Goal: Task Accomplishment & Management: Manage account settings

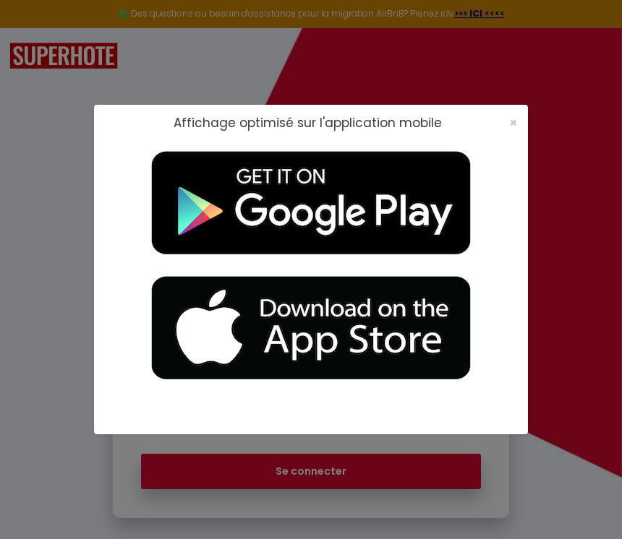
click at [509, 122] on span "×" at bounding box center [513, 123] width 8 height 18
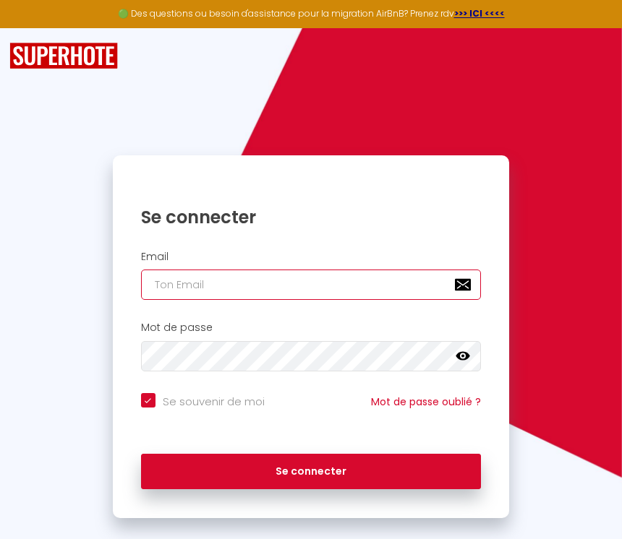
click at [306, 291] on input "email" at bounding box center [311, 285] width 341 height 30
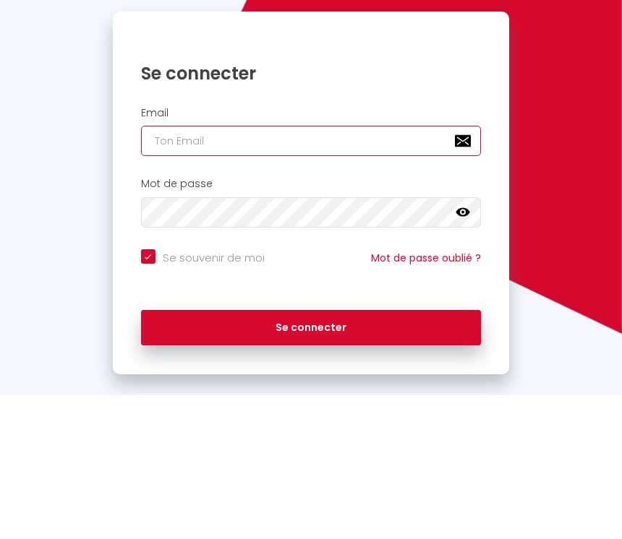
type input "[EMAIL_ADDRESS][DOMAIN_NAME]"
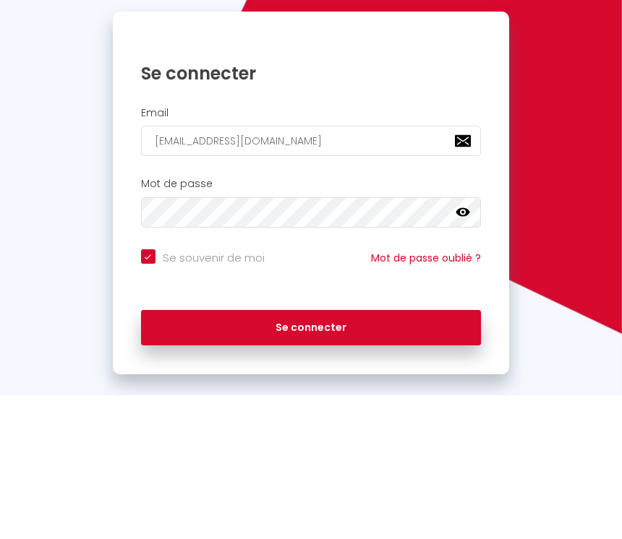
click at [310, 454] on button "Se connecter" at bounding box center [311, 472] width 341 height 36
checkbox input "true"
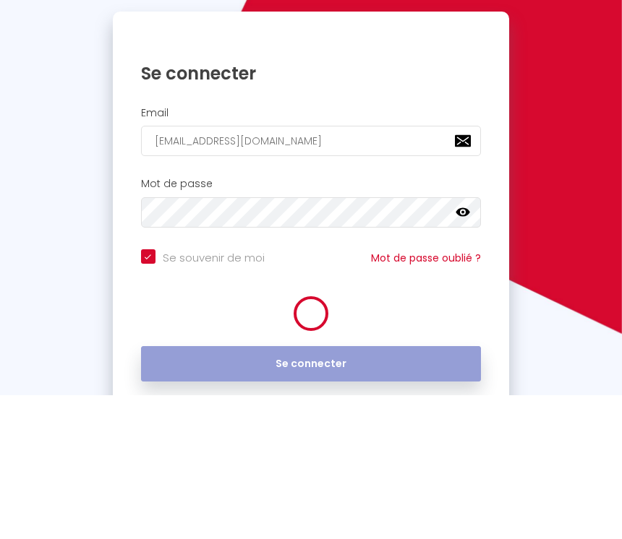
scroll to position [22, 0]
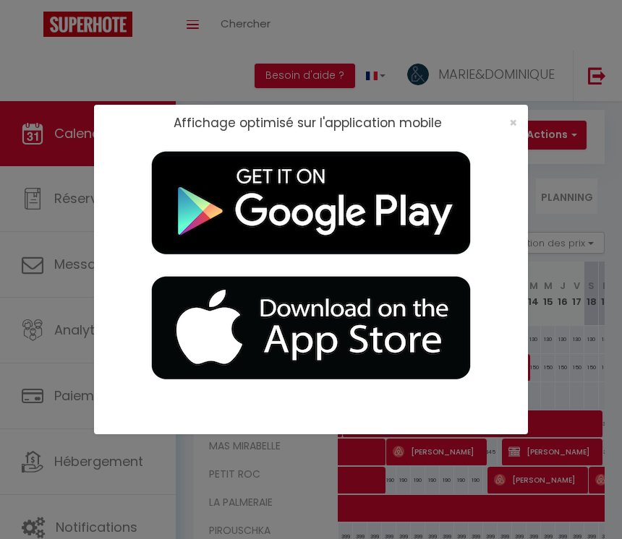
click at [520, 118] on div "×" at bounding box center [508, 123] width 36 height 14
click at [503, 133] on div "Affichage optimisé sur l'application mobile ×" at bounding box center [311, 123] width 434 height 36
click at [516, 125] on span "×" at bounding box center [513, 123] width 8 height 18
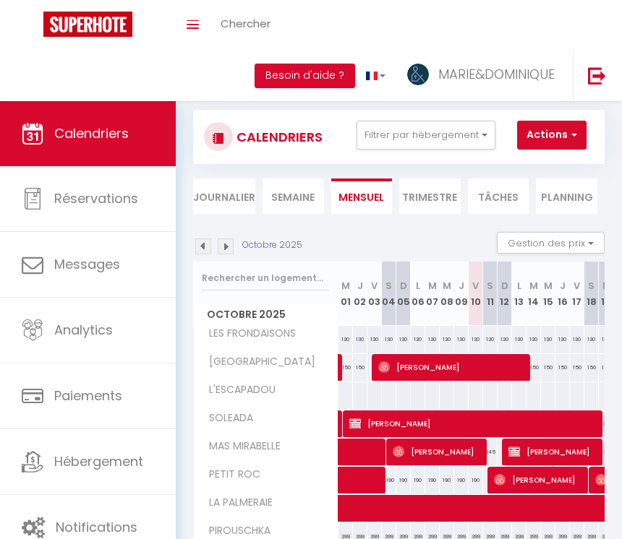
click at [482, 126] on button "Filtrer par hébergement" at bounding box center [425, 135] width 139 height 29
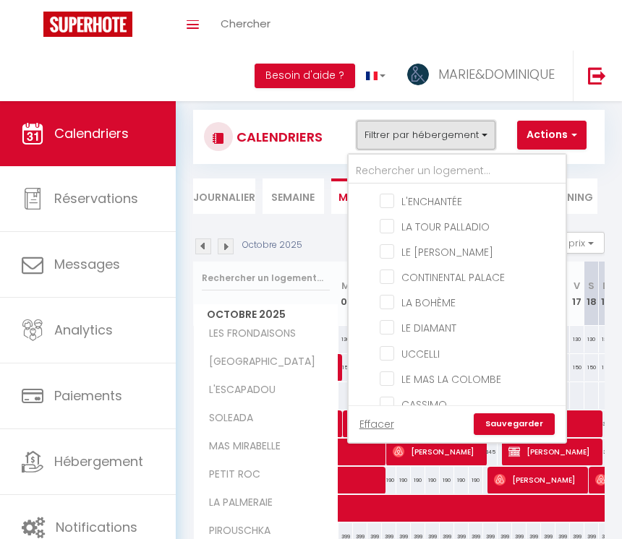
scroll to position [224, 0]
click at [394, 254] on input "LE [PERSON_NAME]" at bounding box center [470, 250] width 181 height 14
checkbox input "true"
checkbox input "false"
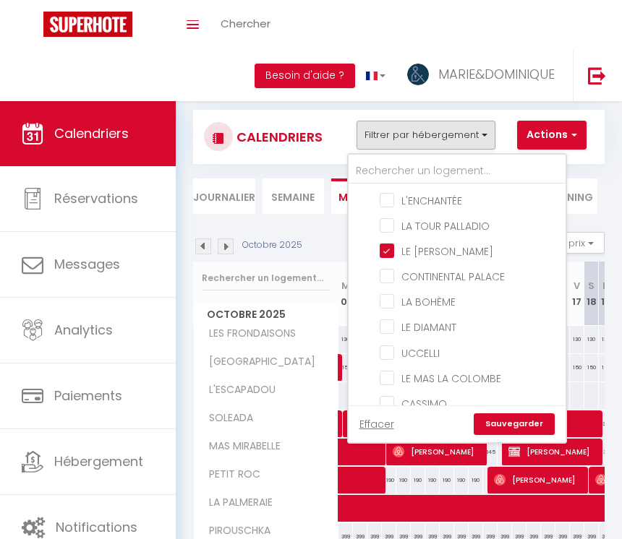
checkbox input "false"
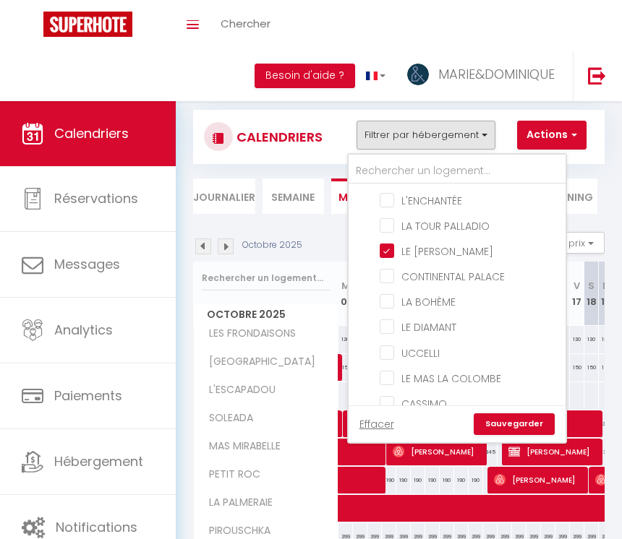
checkbox input "false"
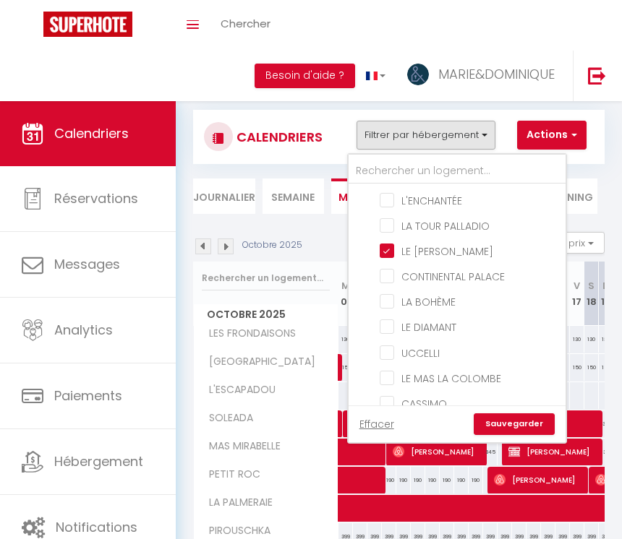
checkbox input "false"
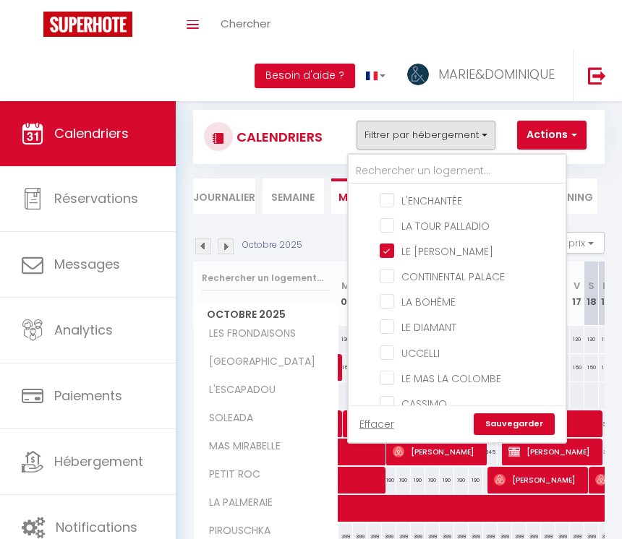
checkbox input "false"
click at [519, 424] on link "Sauvegarder" at bounding box center [514, 425] width 81 height 22
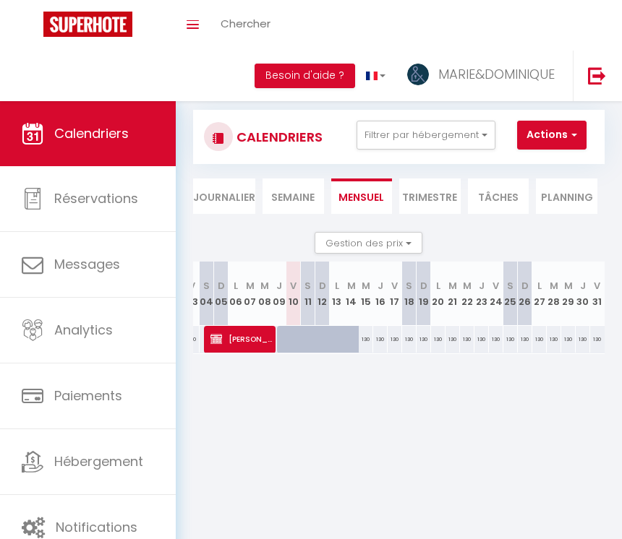
scroll to position [0, 182]
click at [104, 206] on span "Réservations" at bounding box center [96, 198] width 84 height 18
select select "not_cancelled"
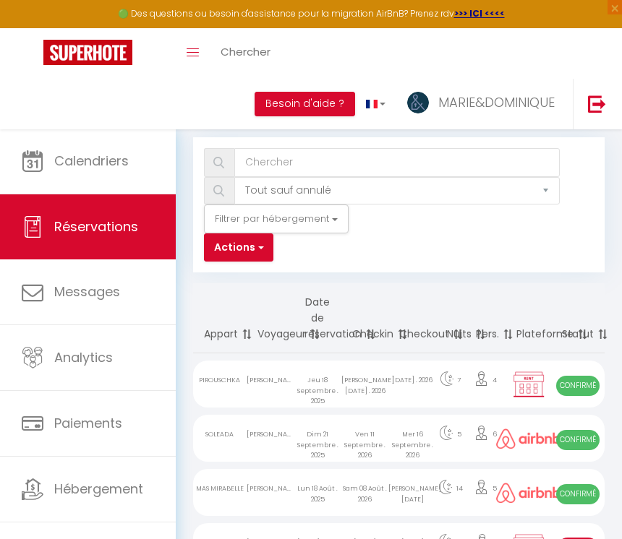
click at [265, 249] on button "Actions" at bounding box center [238, 248] width 69 height 29
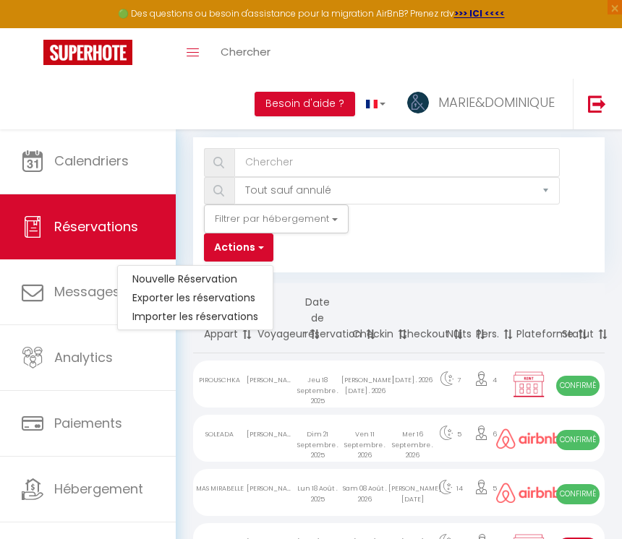
click at [244, 273] on link "Nouvelle Réservation" at bounding box center [195, 279] width 155 height 19
select select
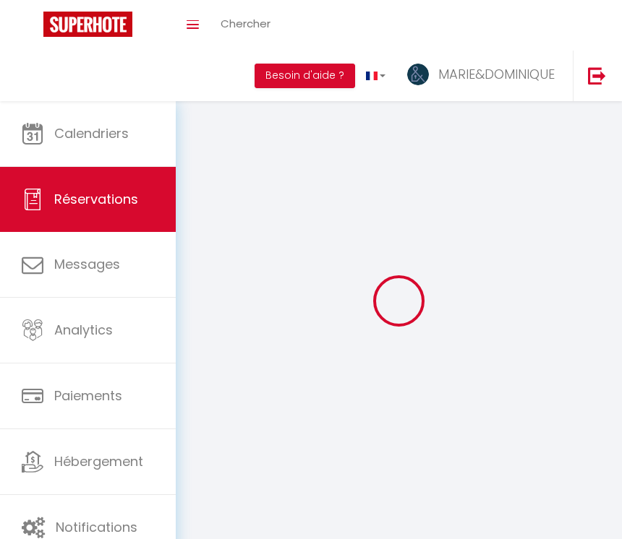
select select
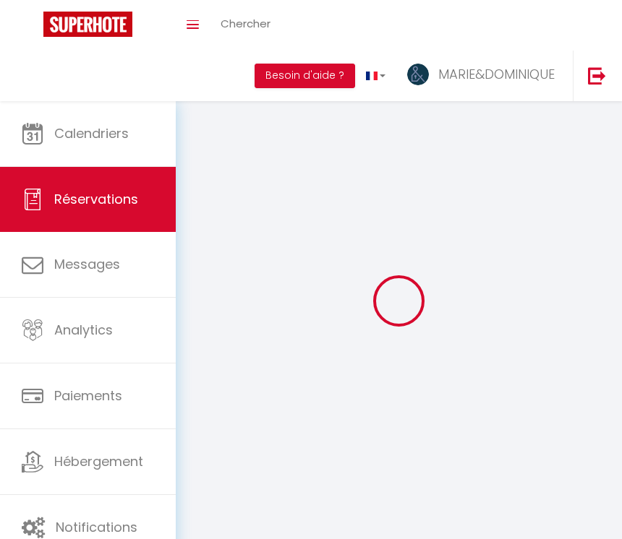
select select
checkbox input "false"
select select
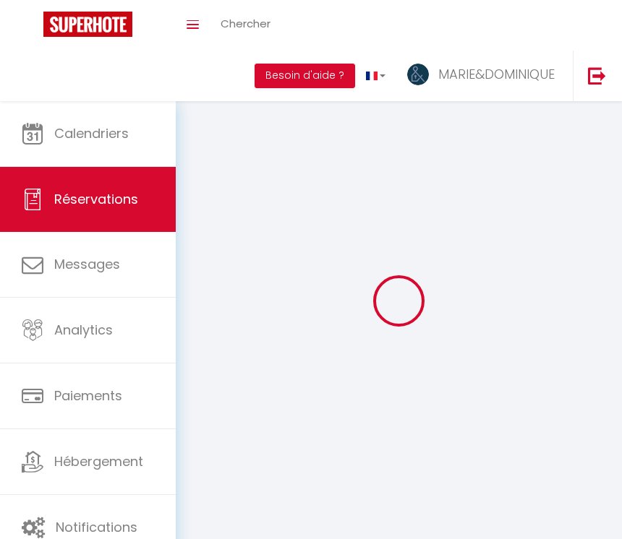
select select
checkbox input "false"
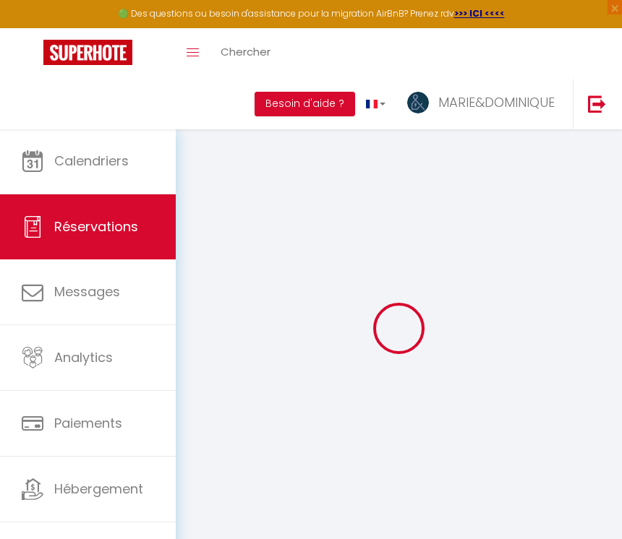
select select
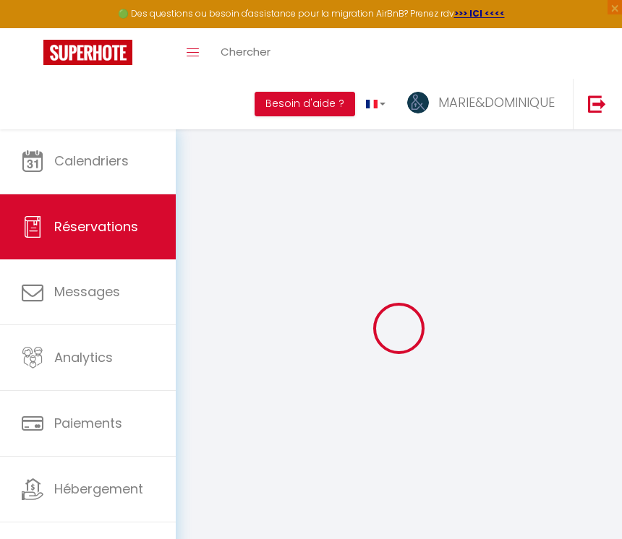
select select
checkbox input "false"
select select
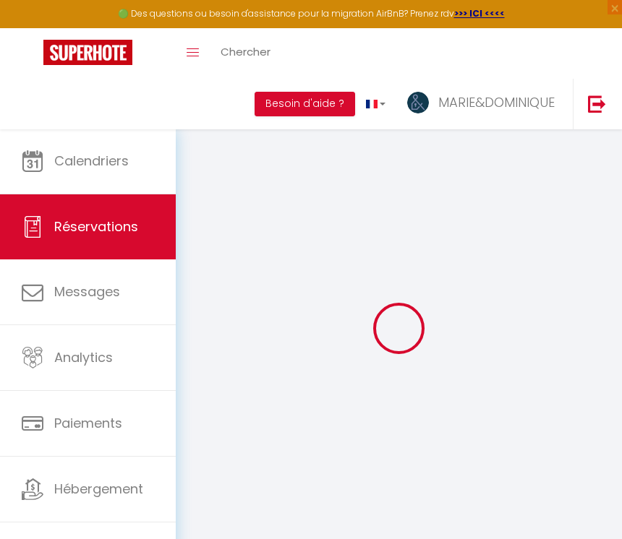
select select
checkbox input "false"
select select
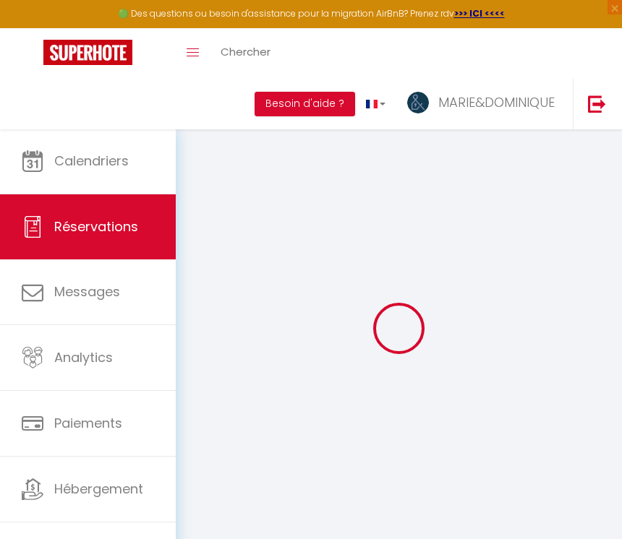
select select
checkbox input "false"
select select
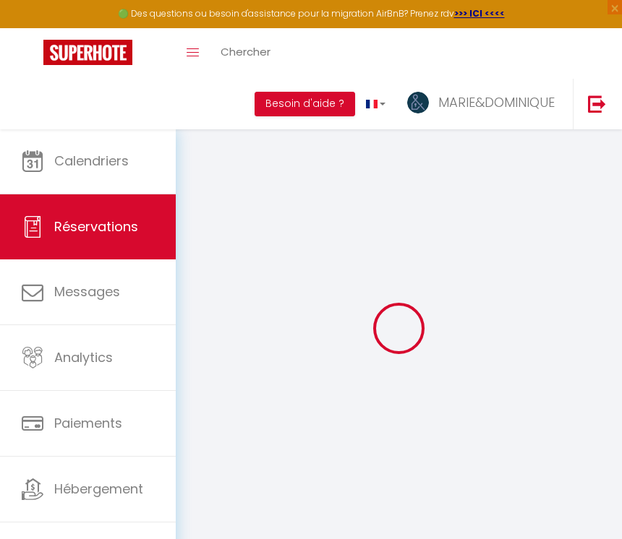
select select
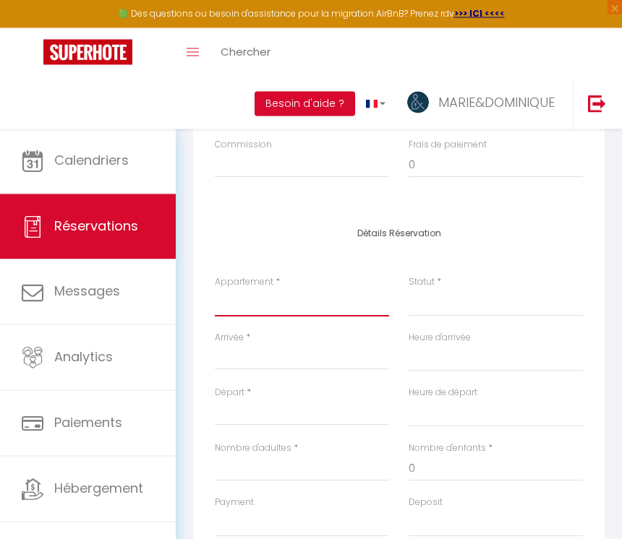
click at [326, 296] on select "LES FRONDAISONS AIGUEBONNE L'ESCAPADOU SOLEADA MAS MIRABELLE PETIT ROC LA PALME…" at bounding box center [302, 303] width 174 height 27
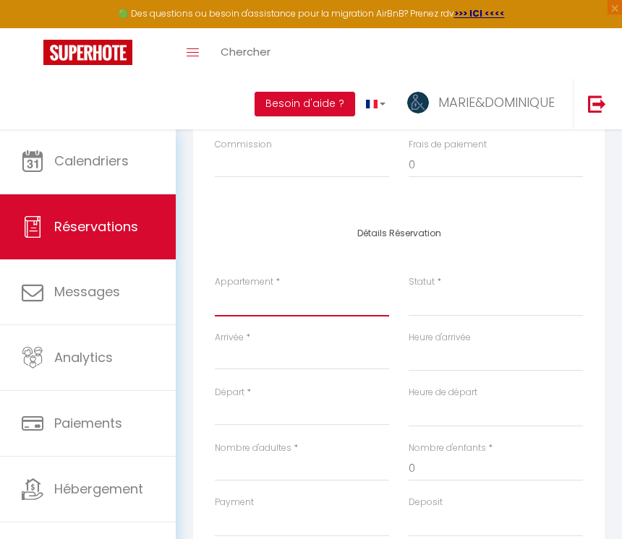
select select "57759"
select select
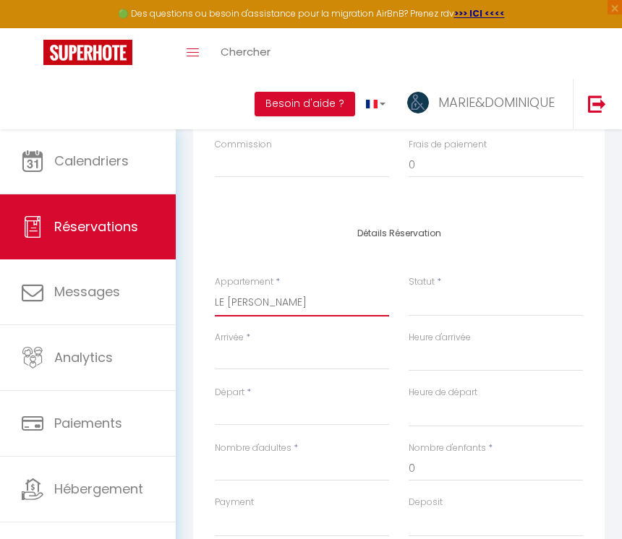
select select
checkbox input "false"
select select
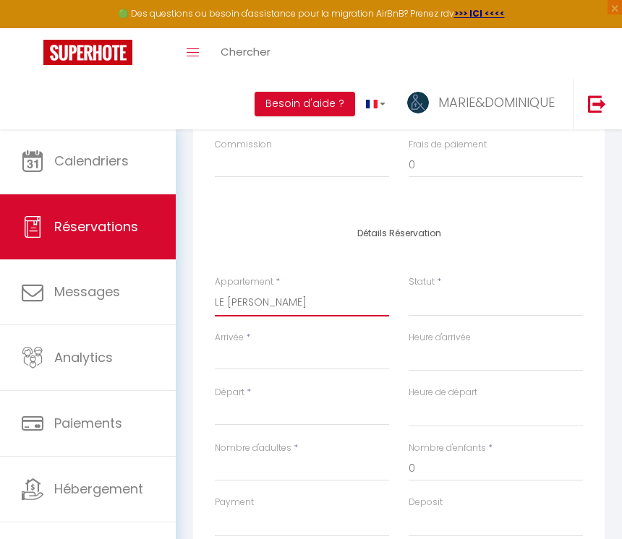
select select
checkbox input "false"
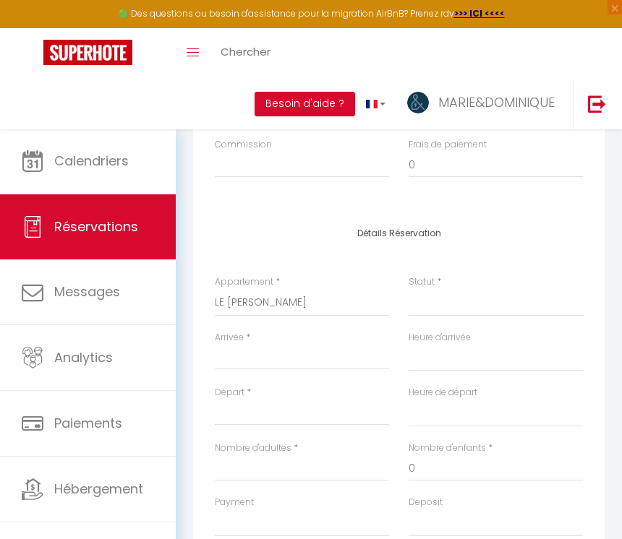
click at [241, 359] on input "Arrivée" at bounding box center [302, 358] width 174 height 19
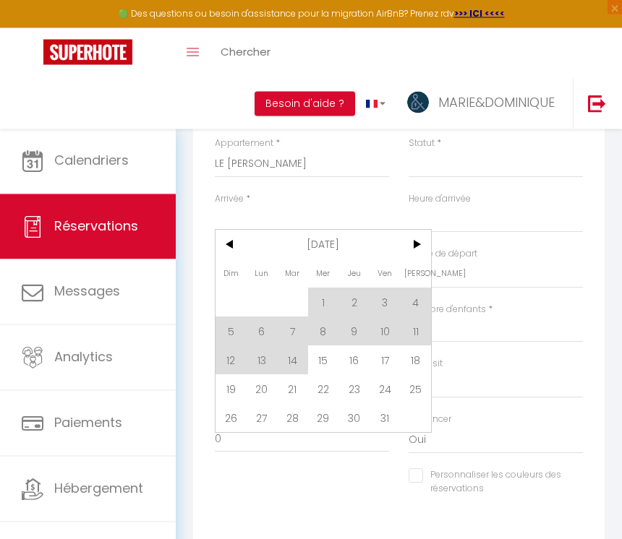
scroll to position [732, 0]
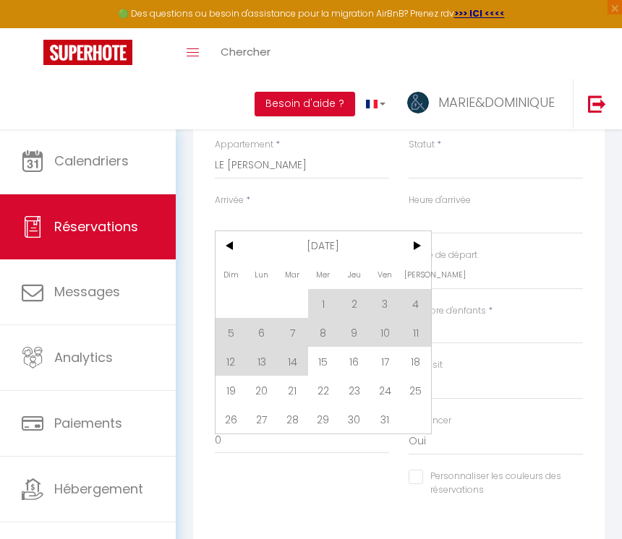
click at [236, 424] on span "26" at bounding box center [230, 419] width 31 height 29
select select
type input "Dim 26 Octobre 2025"
select select
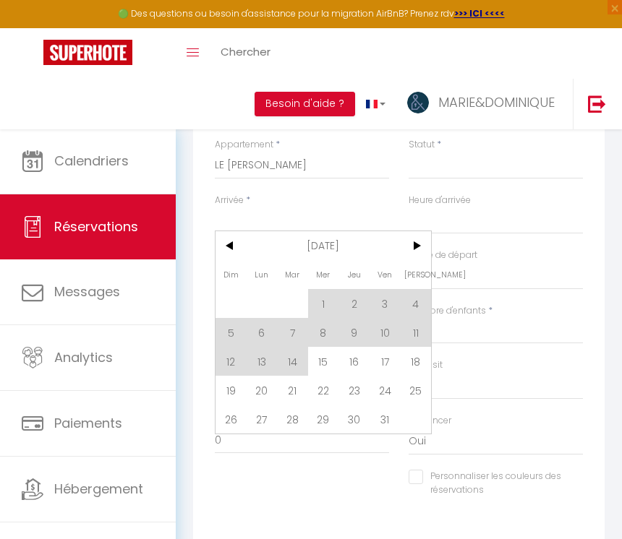
type input "Lun 27 Octobre 2025"
select select
checkbox input "false"
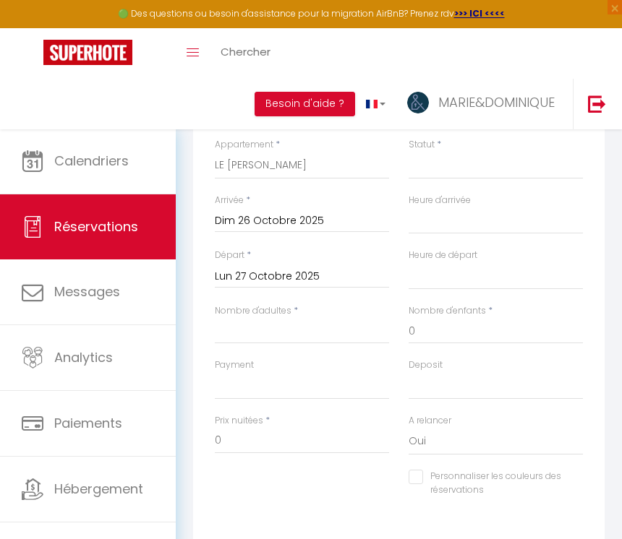
click at [306, 268] on input "Lun 27 Octobre 2025" at bounding box center [302, 277] width 174 height 19
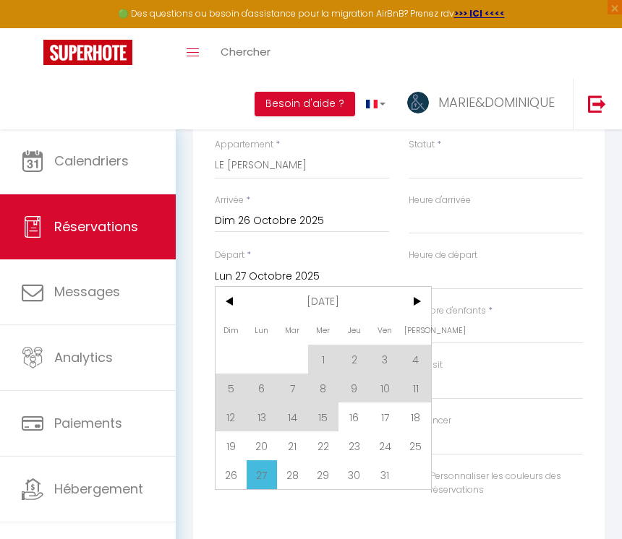
click at [365, 474] on span "30" at bounding box center [353, 475] width 31 height 29
select select
type input "Jeu 30 Octobre 2025"
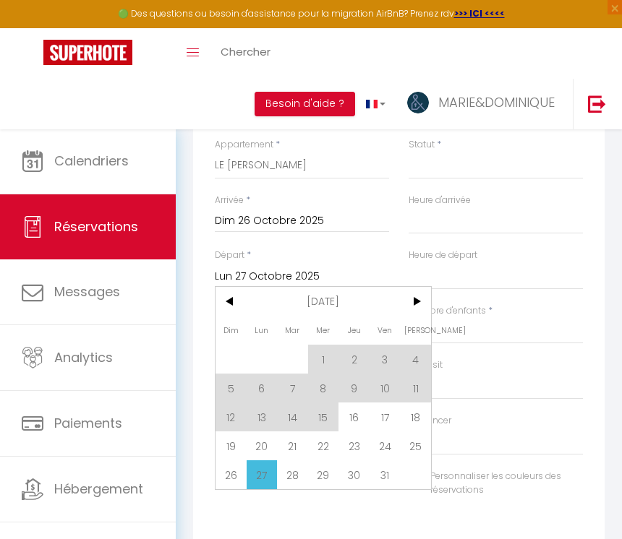
select select
checkbox input "false"
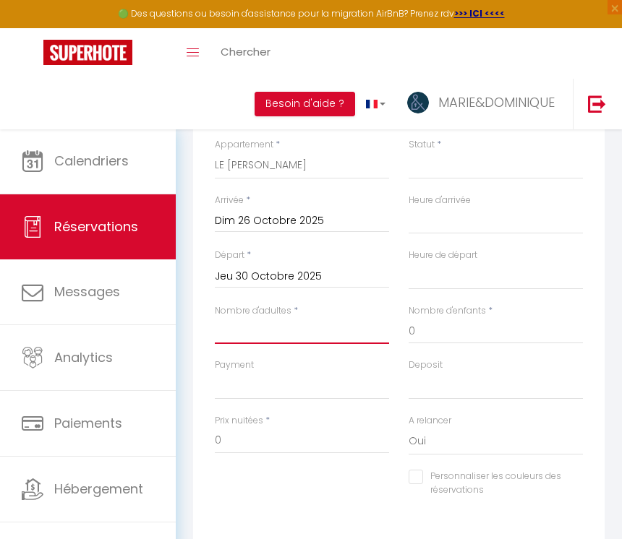
click at [239, 327] on input "Nombre d'adultes" at bounding box center [302, 331] width 174 height 26
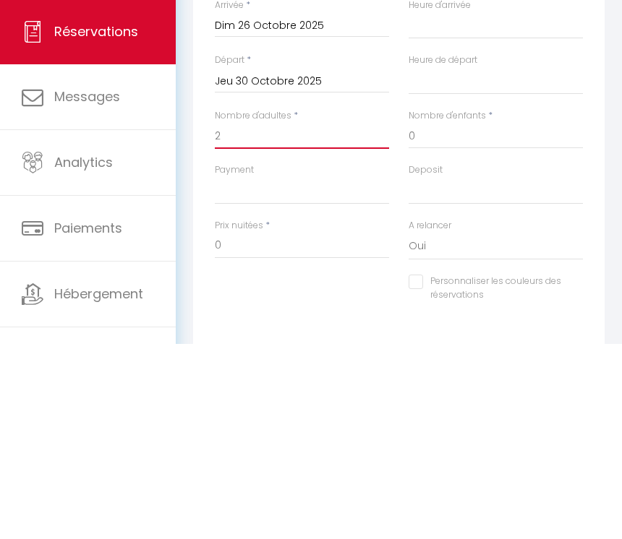
type input "2+"
select select
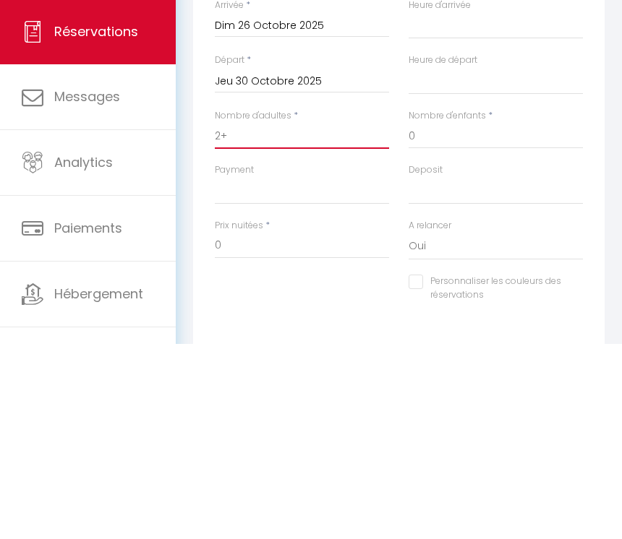
select select
checkbox input "false"
select select
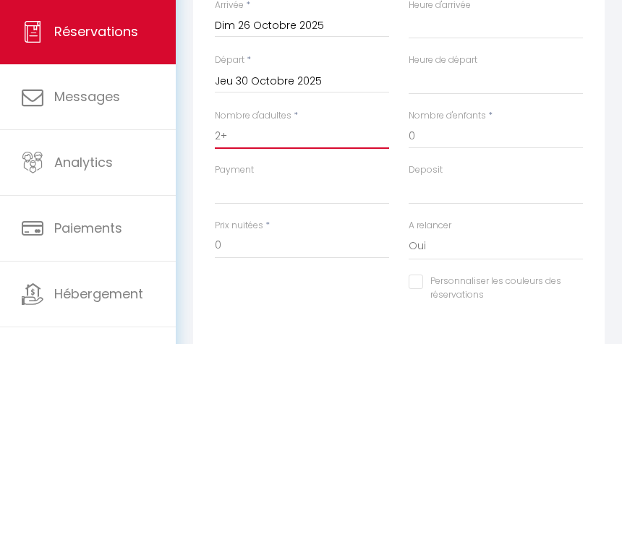
select select
checkbox input "false"
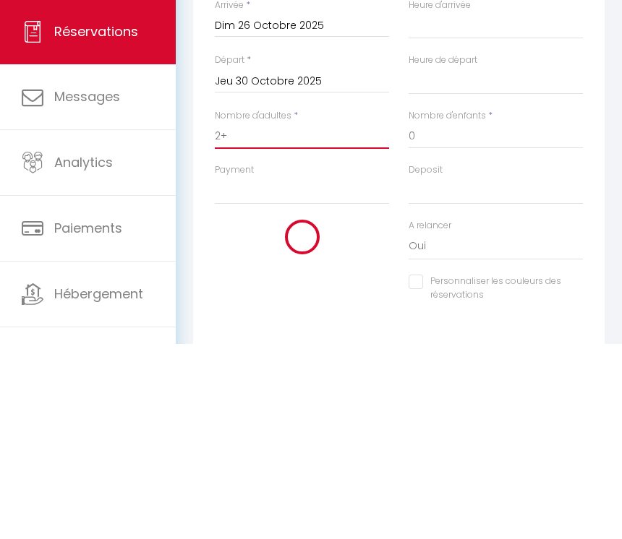
select select
type input "110"
select select
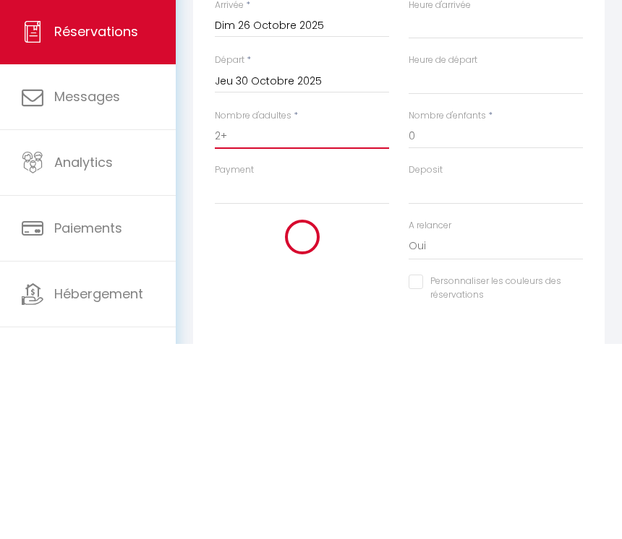
select select
type input "520"
checkbox input "false"
type input "2+"
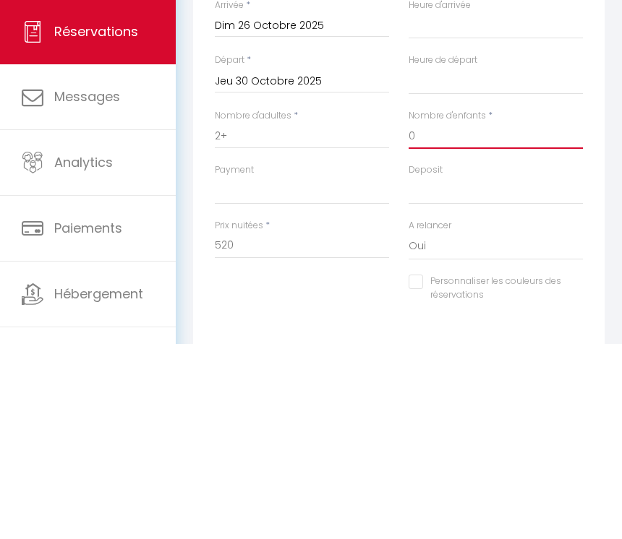
click at [446, 318] on input "0" at bounding box center [495, 331] width 174 height 26
click at [252, 318] on input "2+" at bounding box center [302, 331] width 174 height 26
select select
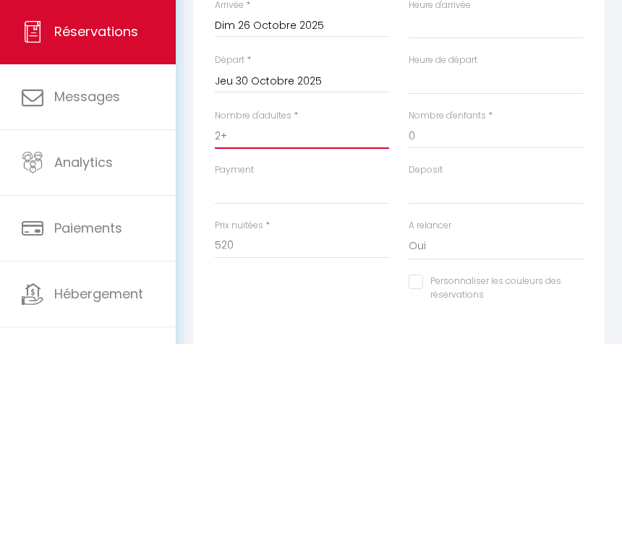
select select
type input "2"
select select
checkbox input "false"
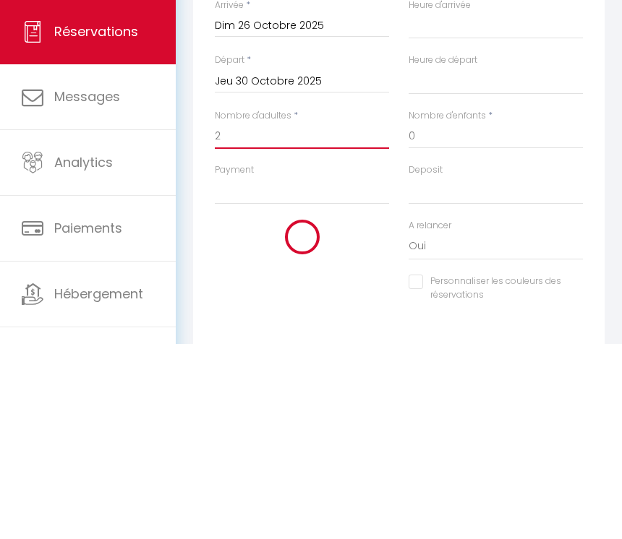
select select
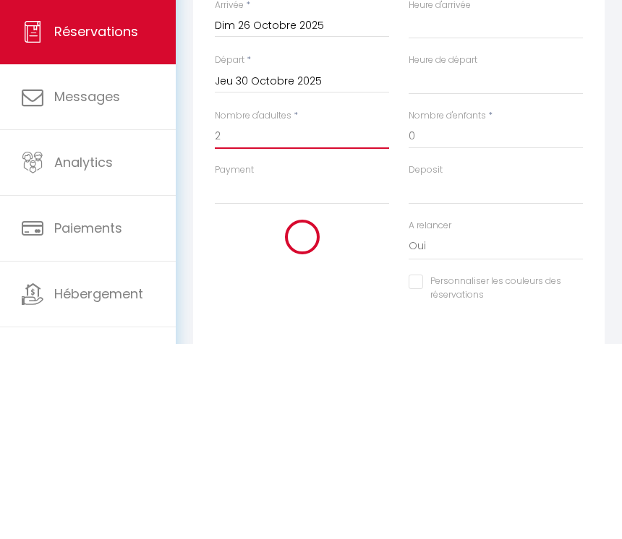
select select
checkbox input "false"
type input "21"
select select
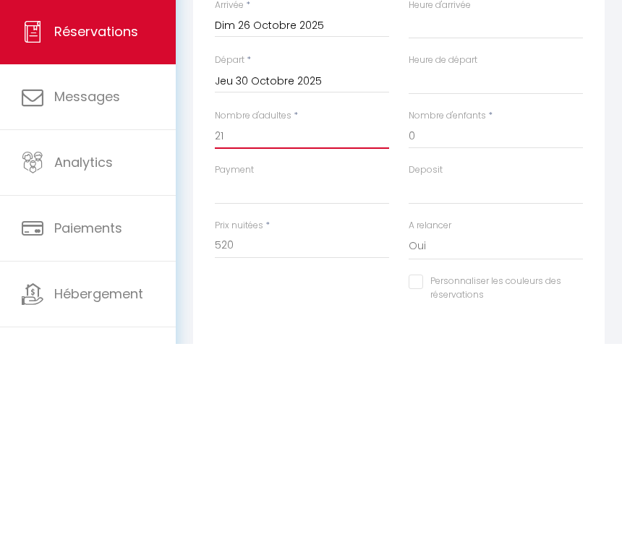
select select
checkbox input "false"
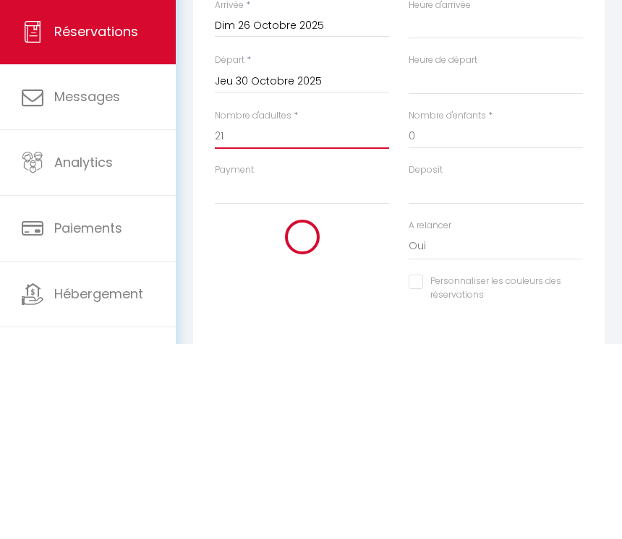
select select
type input "0"
select select
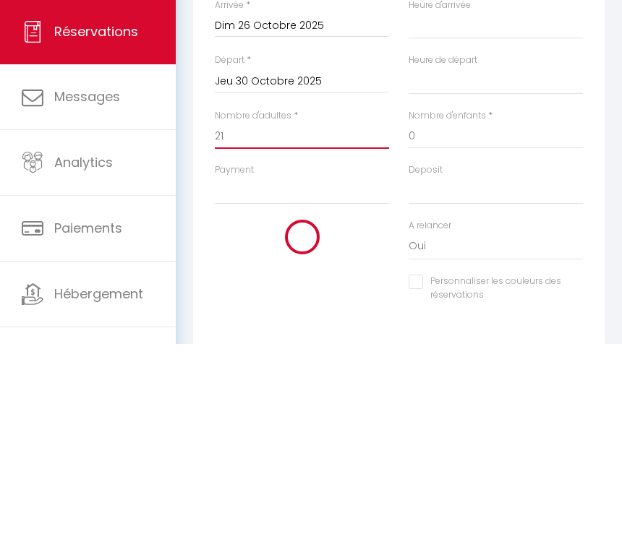
select select
type input "0"
checkbox input "false"
type input "2"
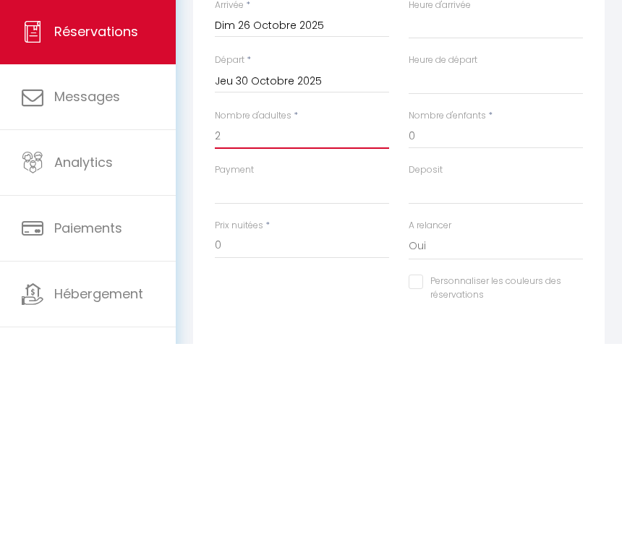
select select
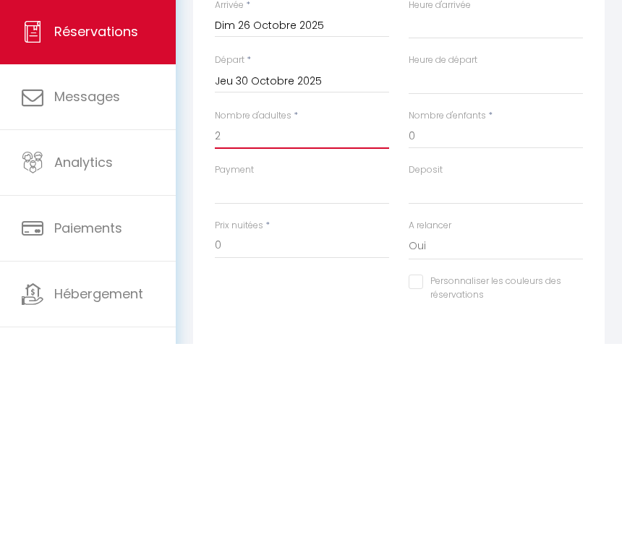
select select
checkbox input "false"
select select
type input "110"
select select
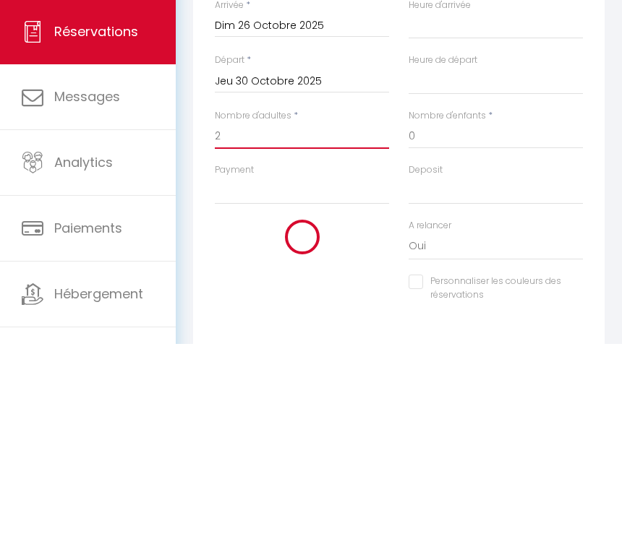
select select
type input "520"
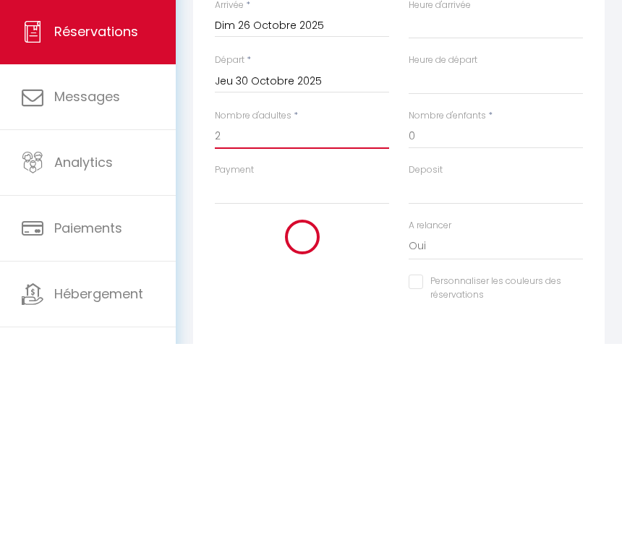
checkbox input "false"
type input "2"
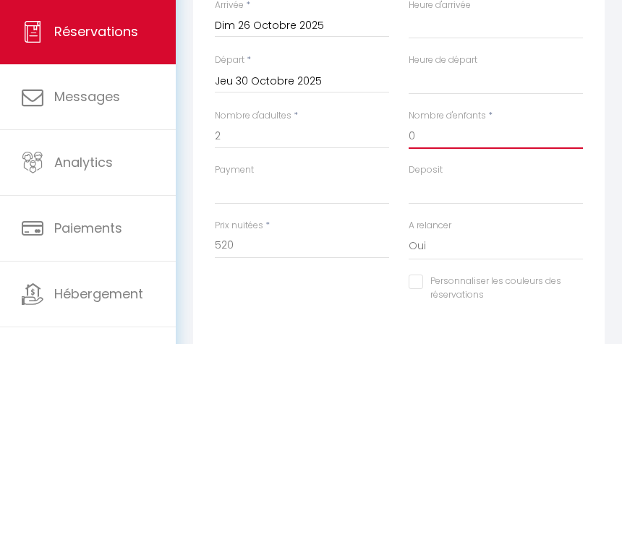
click at [437, 318] on input "0" at bounding box center [495, 331] width 174 height 26
select select
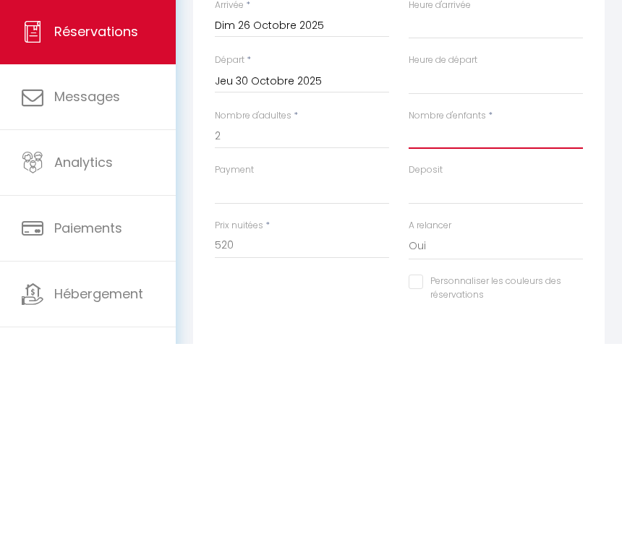
select select
checkbox input "false"
select select
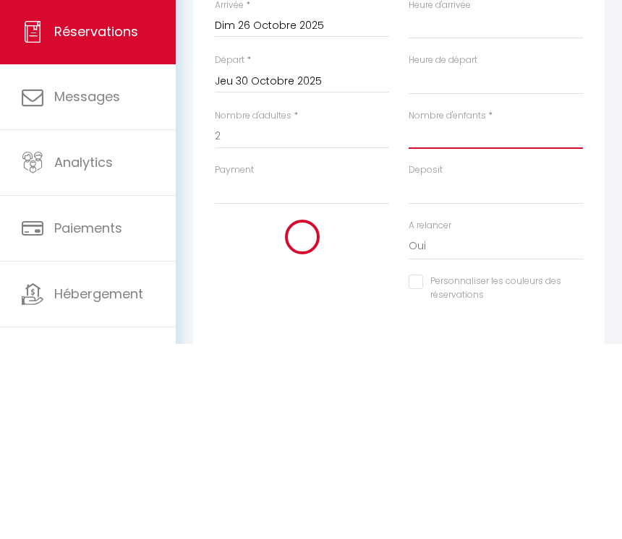
select select
checkbox input "false"
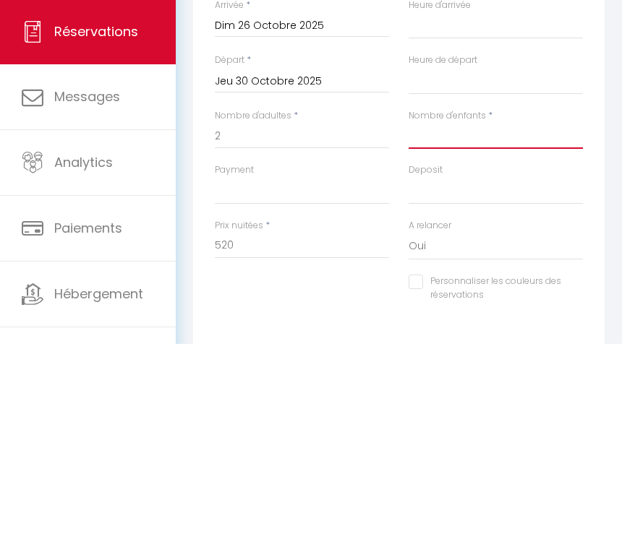
type input "1"
select select
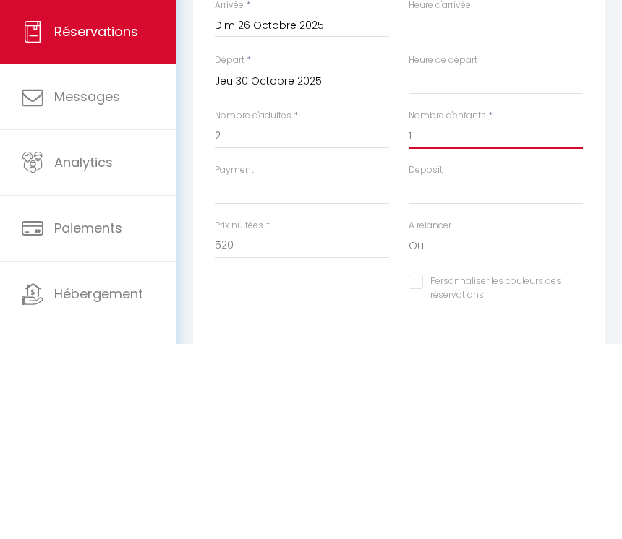
select select
checkbox input "false"
select select
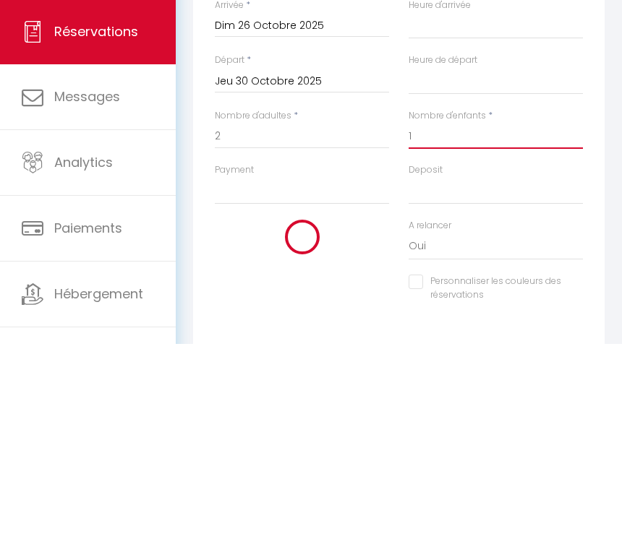
select select
checkbox input "false"
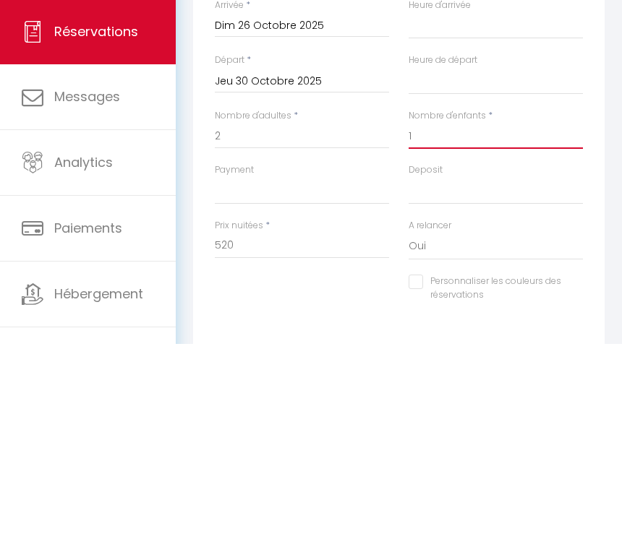
type input "1"
click at [519, 359] on div "Deposit OK KO" at bounding box center [496, 387] width 194 height 56
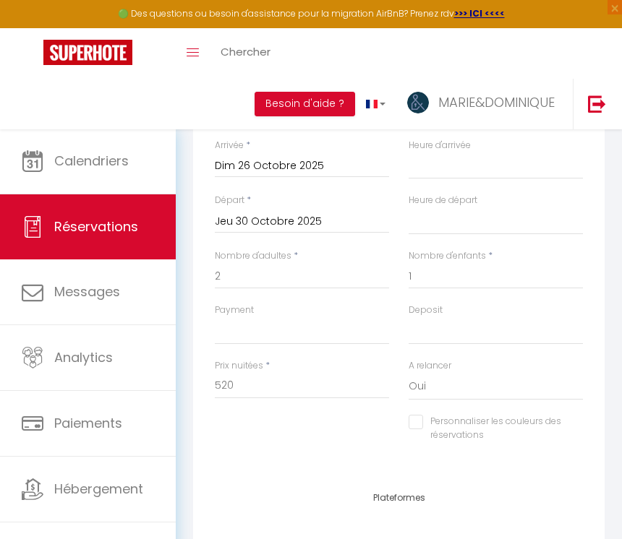
scroll to position [787, 0]
click at [275, 221] on input "Jeu 30 Octobre 2025" at bounding box center [302, 222] width 174 height 19
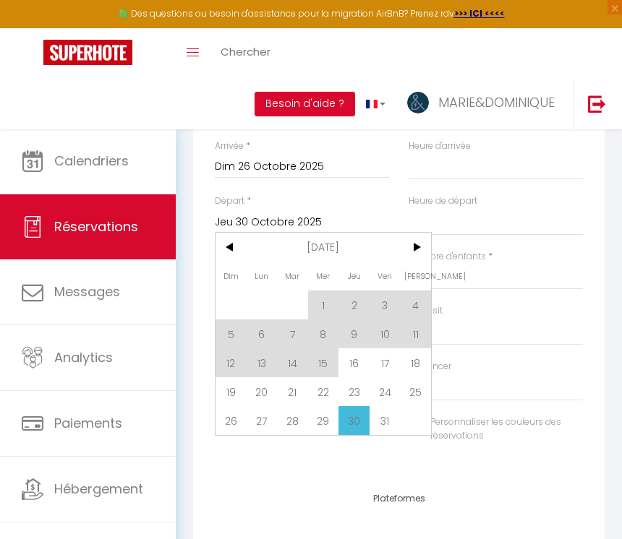
click at [388, 420] on span "31" at bounding box center [384, 420] width 31 height 29
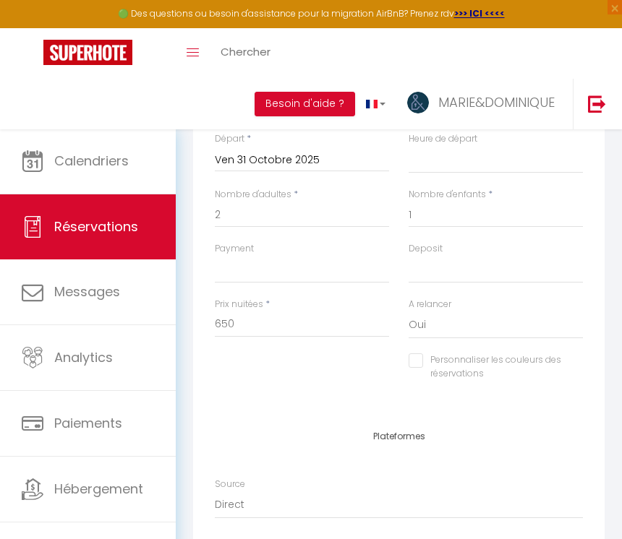
scroll to position [928, 0]
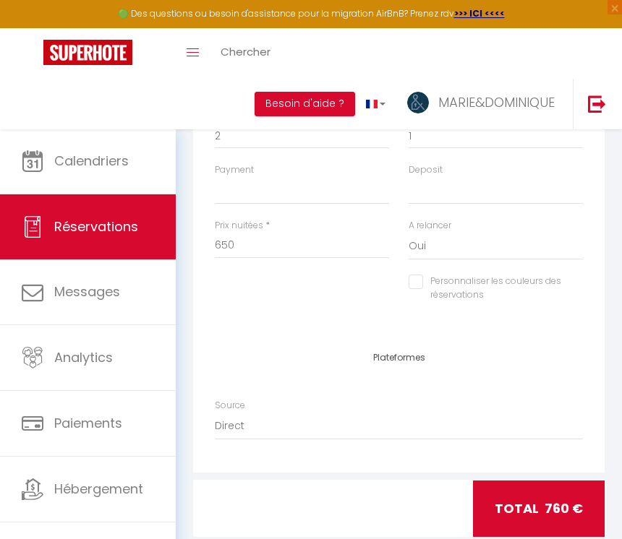
click at [114, 487] on span "Hébergement" at bounding box center [98, 489] width 89 height 18
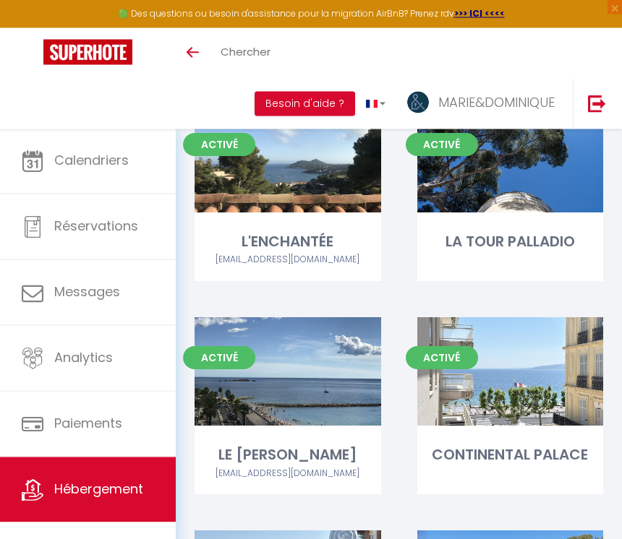
scroll to position [1018, 0]
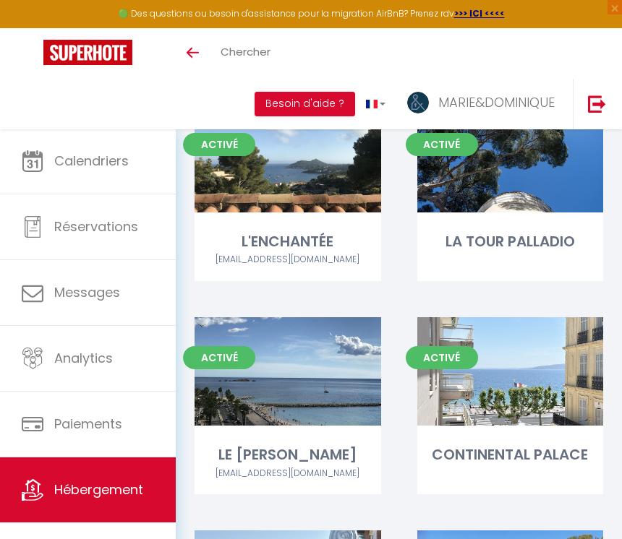
click at [300, 364] on link "Editer" at bounding box center [287, 371] width 87 height 29
click at [294, 366] on link "Editer" at bounding box center [287, 371] width 87 height 29
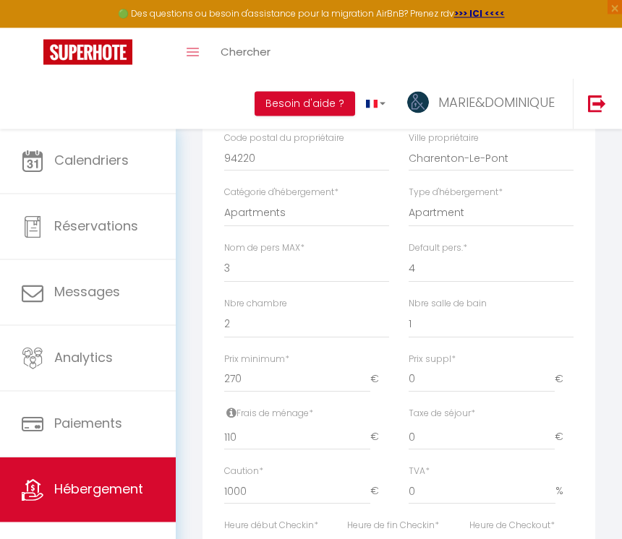
scroll to position [403, 0]
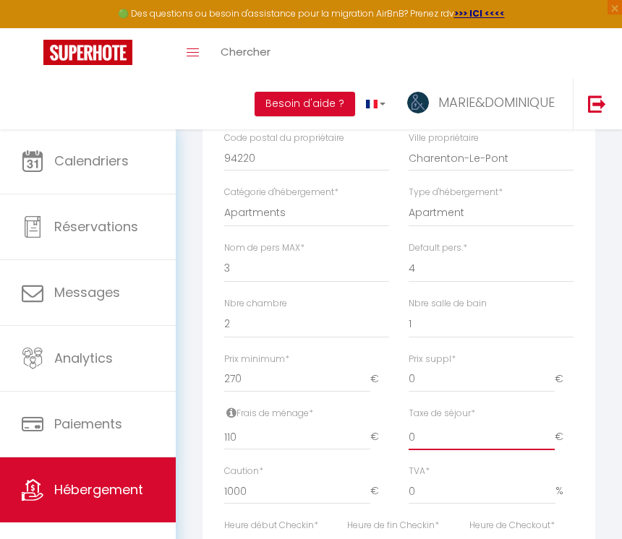
click at [458, 435] on input "0" at bounding box center [481, 437] width 146 height 26
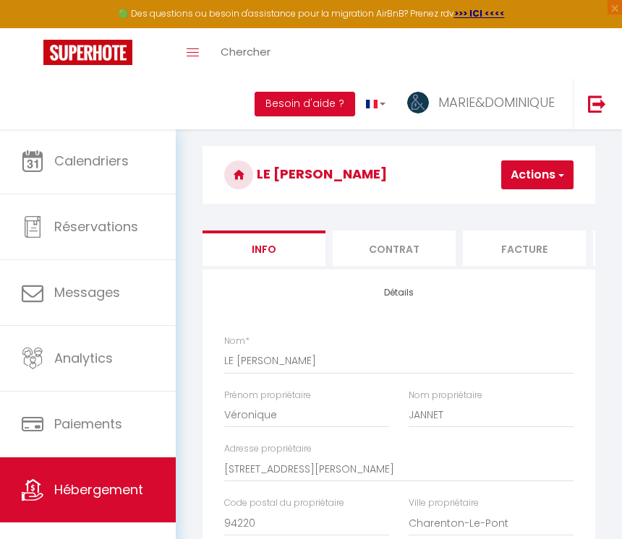
scroll to position [0, 0]
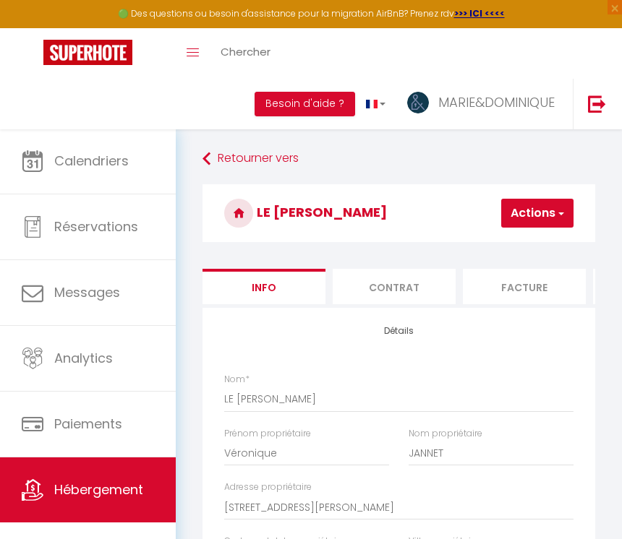
click at [551, 210] on button "Actions" at bounding box center [537, 213] width 72 height 29
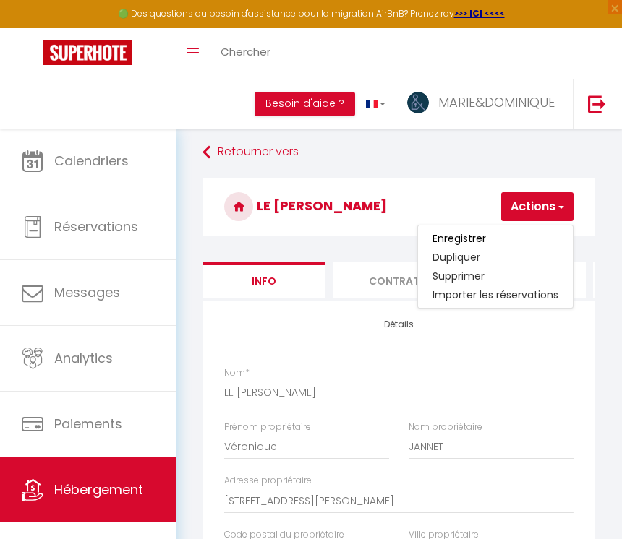
scroll to position [5, 0]
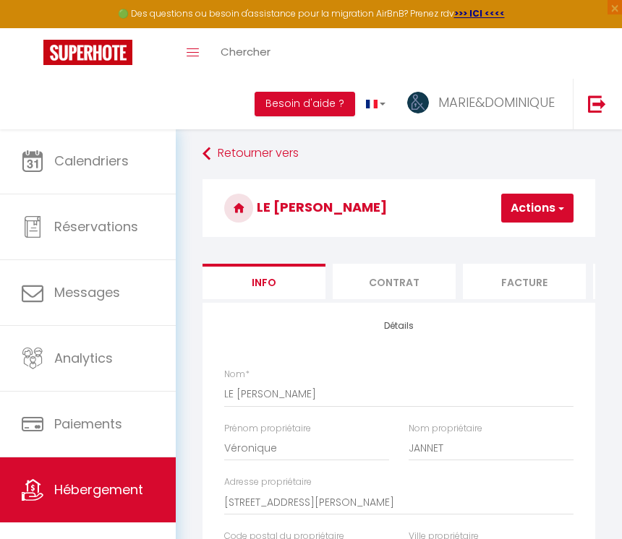
click at [546, 209] on button "Actions" at bounding box center [537, 208] width 72 height 29
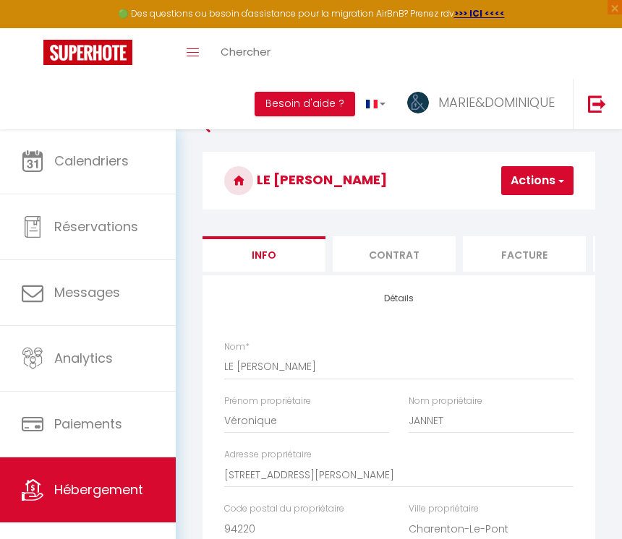
scroll to position [0, 0]
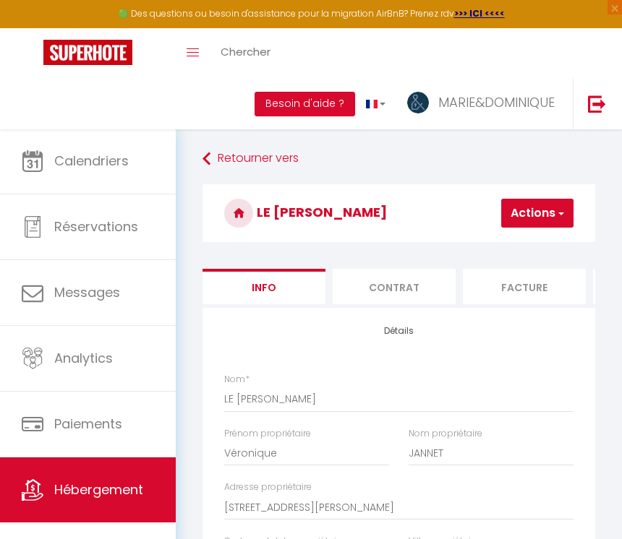
click at [551, 208] on button "Actions" at bounding box center [537, 213] width 72 height 29
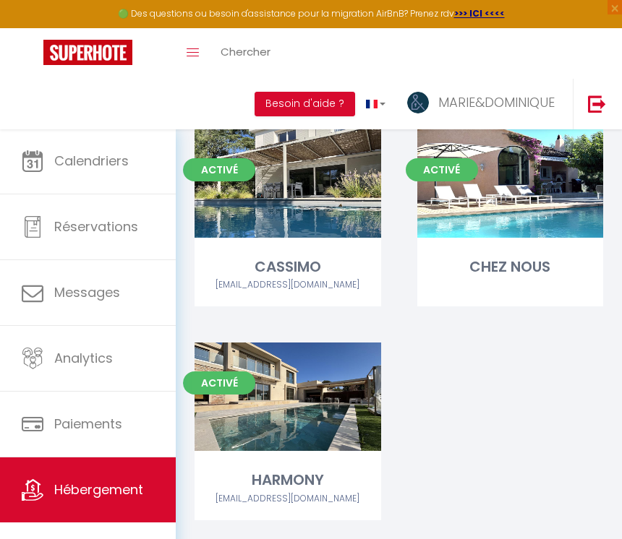
scroll to position [1849, 0]
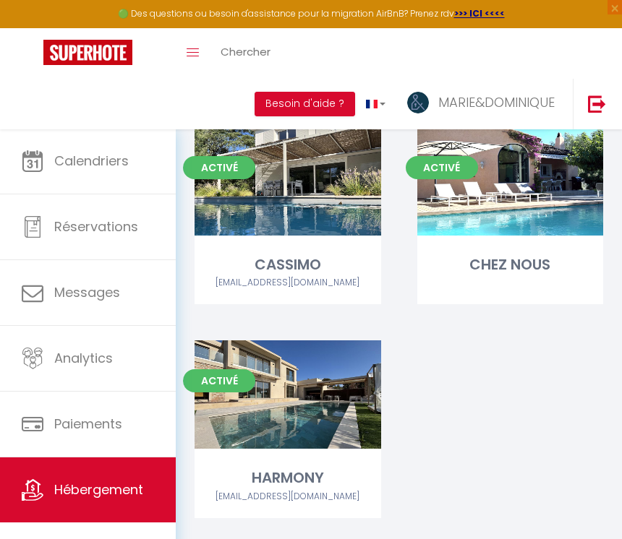
click at [105, 161] on span "Calendriers" at bounding box center [91, 161] width 74 height 18
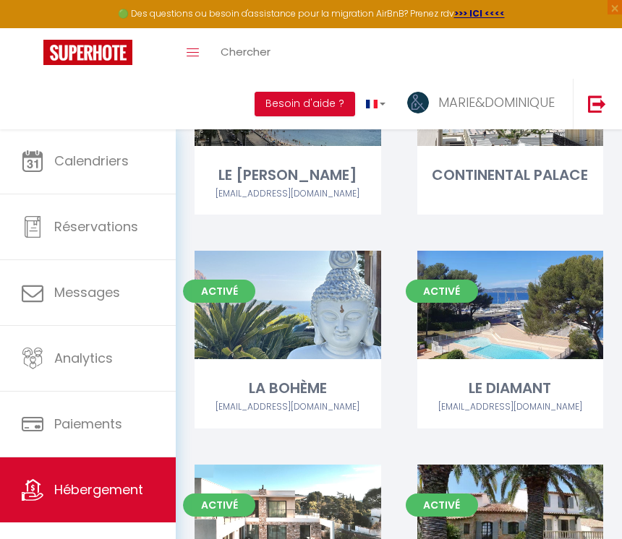
scroll to position [1292, 0]
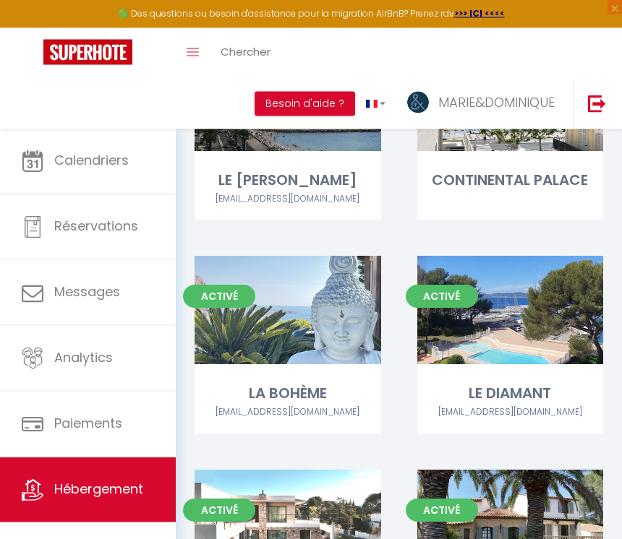
click at [103, 170] on span "Calendriers" at bounding box center [91, 161] width 74 height 18
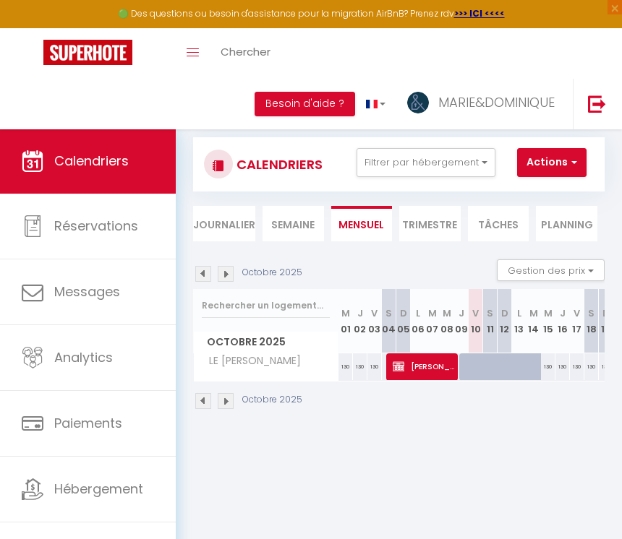
click at [480, 161] on button "Filtrer par hébergement" at bounding box center [425, 162] width 139 height 29
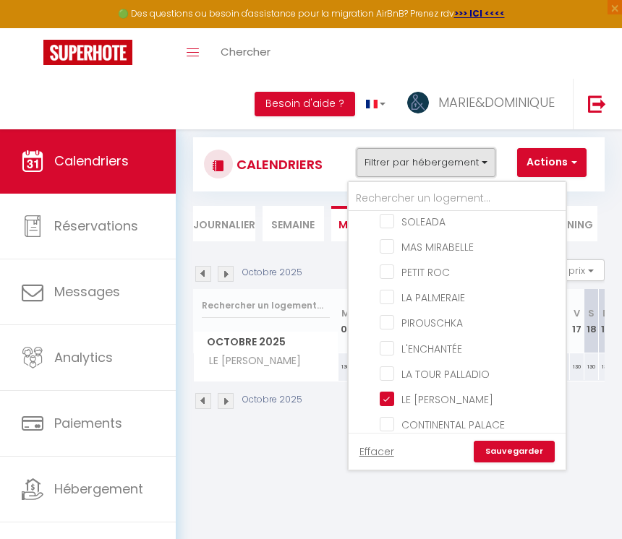
scroll to position [114, 0]
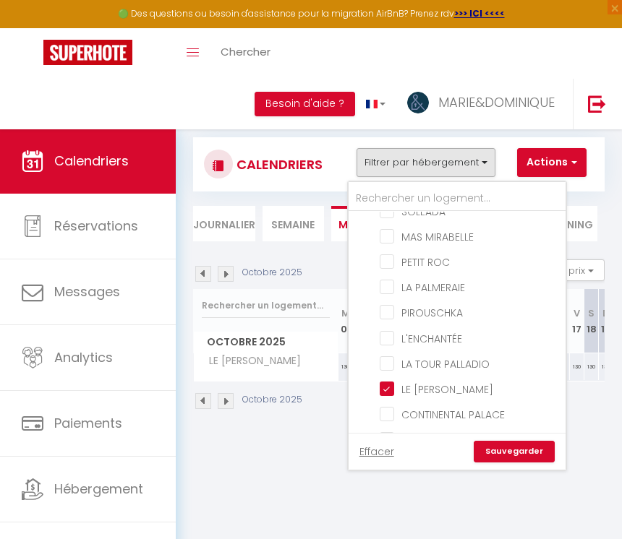
click at [391, 389] on input "LE [PERSON_NAME]" at bounding box center [470, 388] width 181 height 14
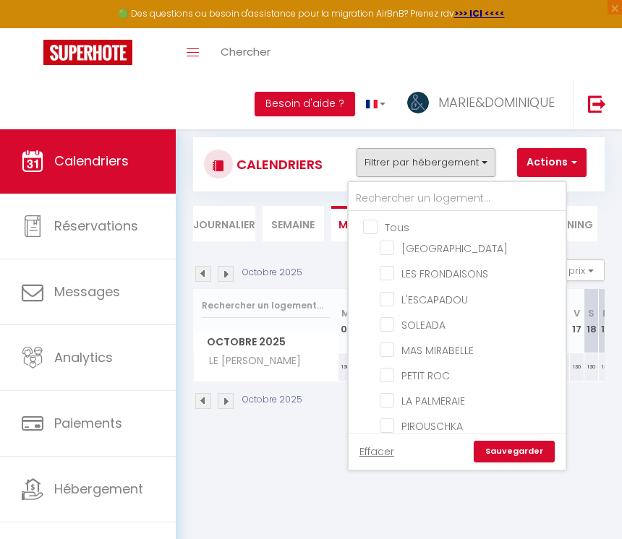
scroll to position [0, 0]
click at [390, 375] on input "PETIT ROC" at bounding box center [470, 374] width 181 height 14
click at [525, 450] on link "Sauvegarder" at bounding box center [514, 452] width 81 height 22
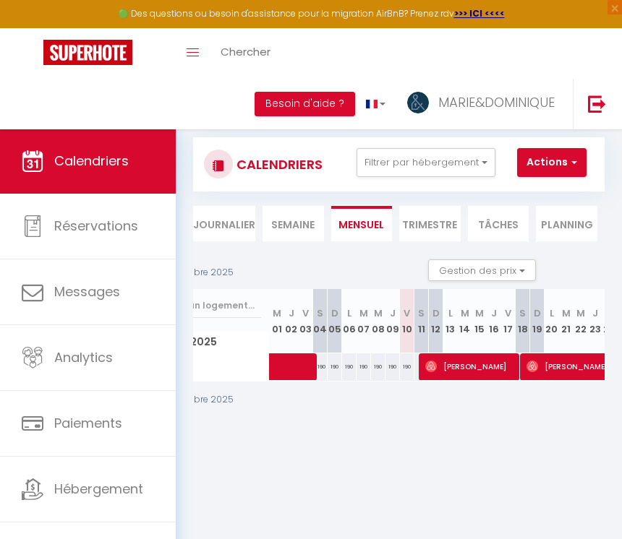
scroll to position [0, 89]
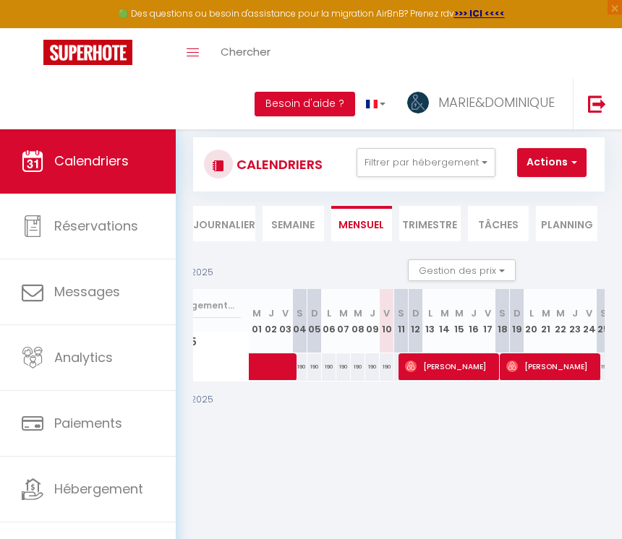
click at [562, 366] on span "[PERSON_NAME]" at bounding box center [552, 366] width 92 height 27
